Goal: Task Accomplishment & Management: Use online tool/utility

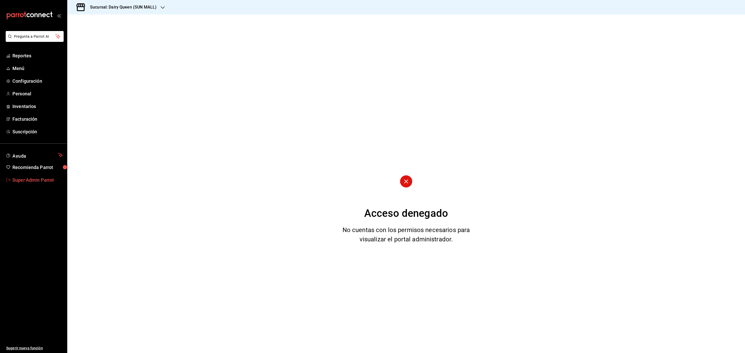
click at [38, 177] on span "Super Admin Parrot" at bounding box center [37, 180] width 50 height 7
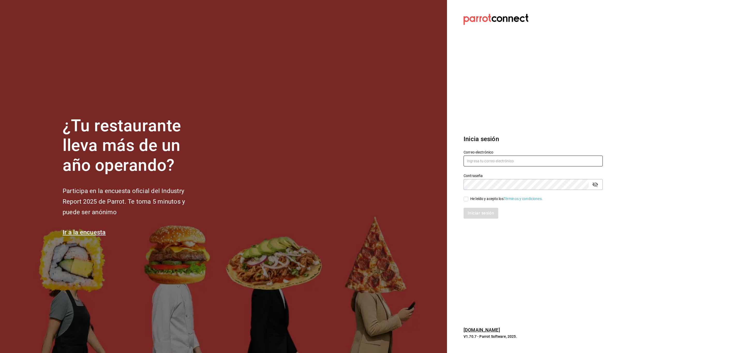
type input "[EMAIL_ADDRESS][DOMAIN_NAME]"
click at [466, 200] on input "He leído y acepto los Términos y condiciones." at bounding box center [466, 199] width 5 height 5
checkbox input "true"
click at [472, 210] on button "Iniciar sesión" at bounding box center [481, 213] width 35 height 11
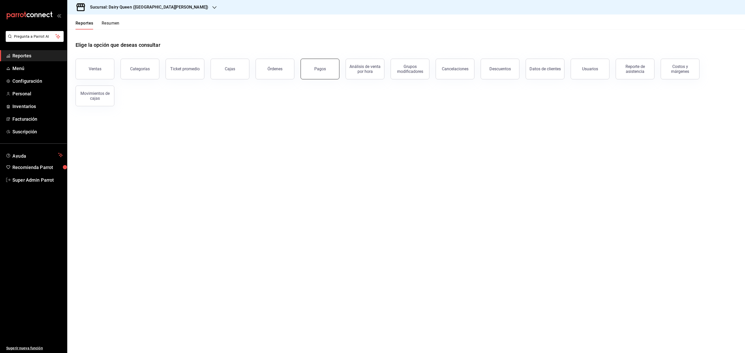
click at [302, 68] on div "Pagos" at bounding box center [316, 66] width 45 height 27
click at [300, 72] on div "Pagos" at bounding box center [316, 66] width 45 height 27
click at [303, 72] on button "Pagos" at bounding box center [320, 69] width 39 height 21
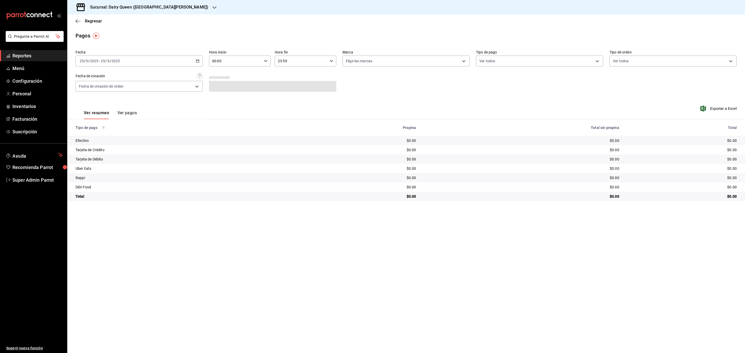
click at [174, 12] on div "Sucursal: Dairy Queen ([GEOGRAPHIC_DATA][PERSON_NAME])" at bounding box center [144, 7] width 147 height 14
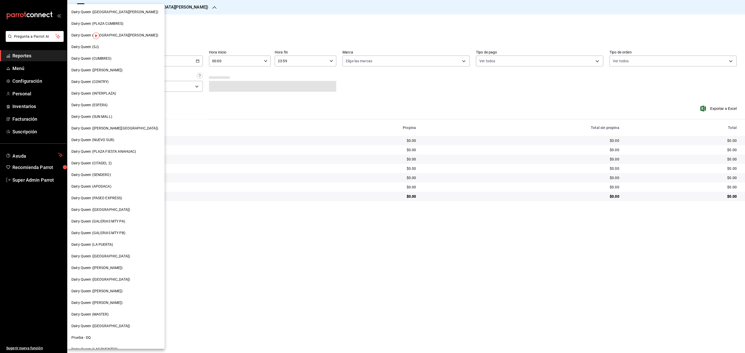
click at [94, 268] on span "Dairy Queen ([PERSON_NAME])" at bounding box center [96, 267] width 51 height 5
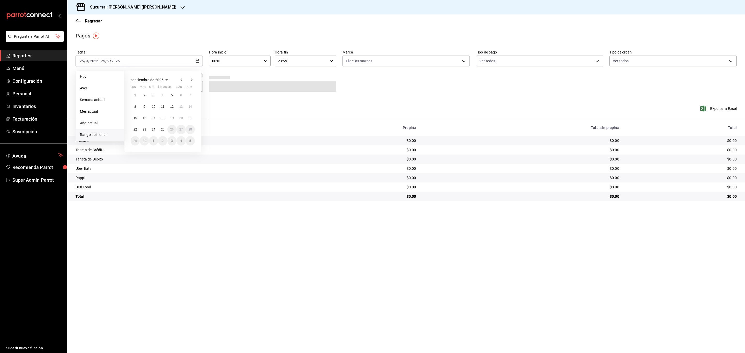
click at [162, 119] on abbr "18" at bounding box center [162, 118] width 3 height 4
click at [146, 130] on button "23" at bounding box center [144, 129] width 9 height 9
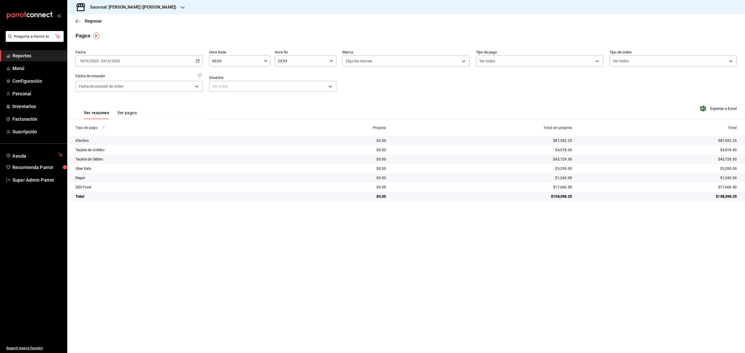
click at [142, 6] on h3 "Sucursal: [PERSON_NAME] ([PERSON_NAME])" at bounding box center [131, 7] width 91 height 6
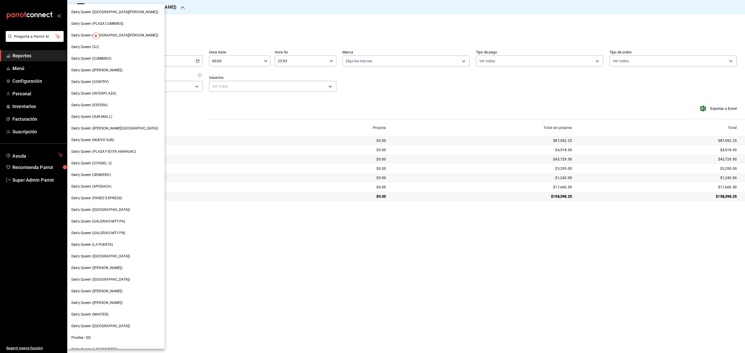
click at [113, 189] on div "Dairy Queen (APODACA)" at bounding box center [115, 187] width 97 height 12
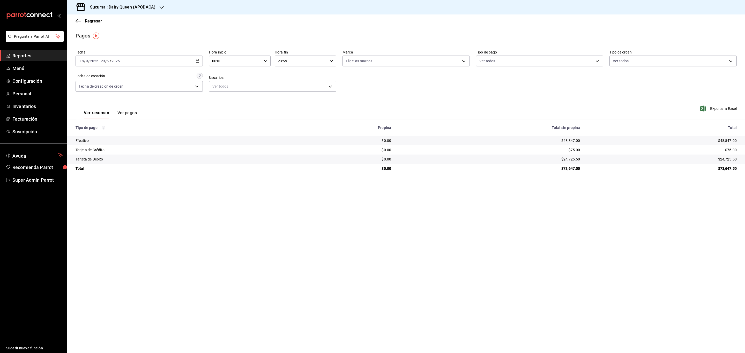
click at [160, 7] on icon "button" at bounding box center [162, 7] width 4 height 4
